Goal: Navigation & Orientation: Go to known website

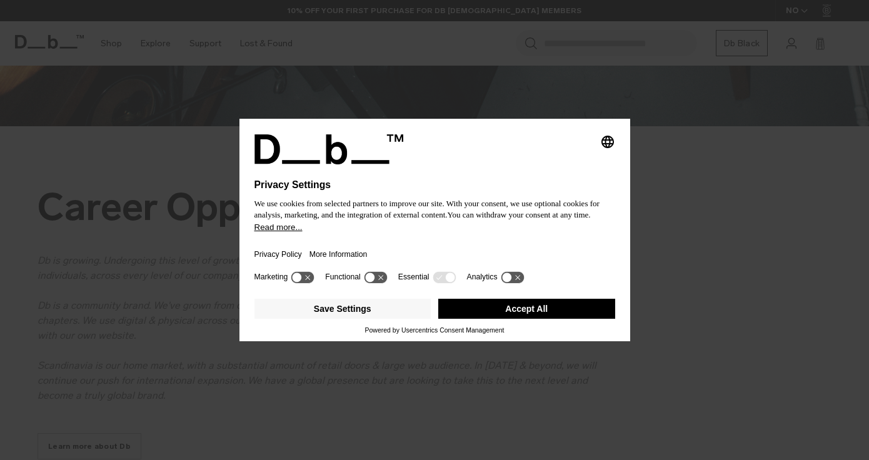
click at [502, 311] on button "Accept All" at bounding box center [526, 309] width 177 height 20
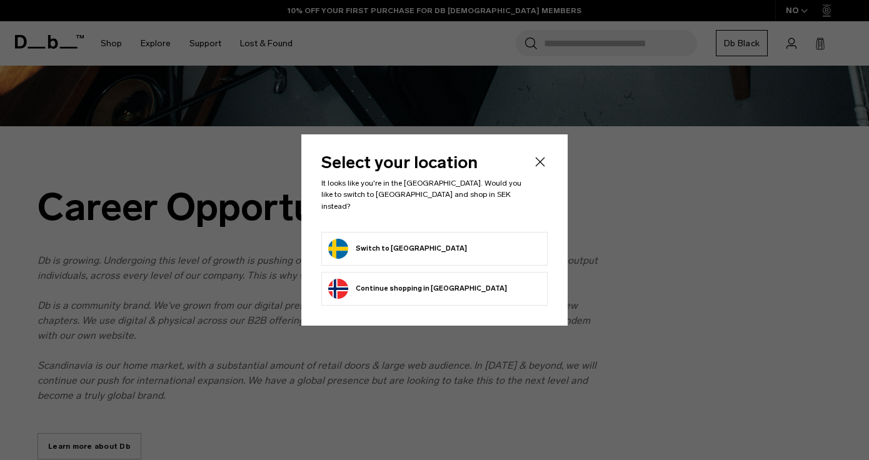
click at [417, 244] on form "Switch to Sweden" at bounding box center [434, 249] width 213 height 20
click at [383, 244] on button "Switch to Sweden" at bounding box center [397, 249] width 139 height 20
click at [369, 244] on button "Switch to Sweden" at bounding box center [397, 249] width 139 height 20
click at [336, 239] on button "Switch to Sweden" at bounding box center [397, 249] width 139 height 20
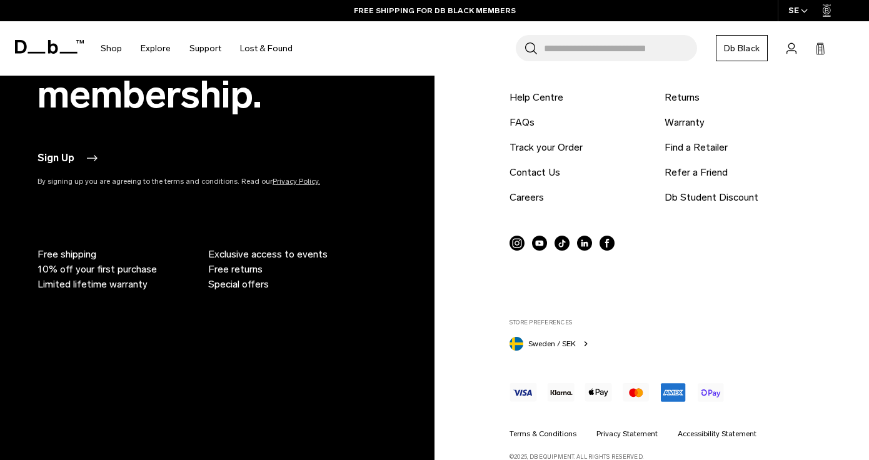
scroll to position [1100, 0]
